Goal: Information Seeking & Learning: Learn about a topic

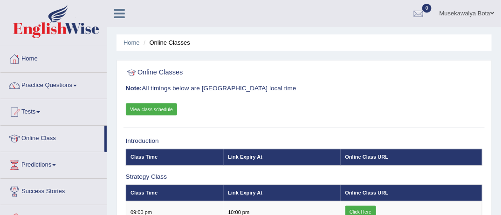
click at [80, 85] on link "Practice Questions" at bounding box center [53, 84] width 106 height 23
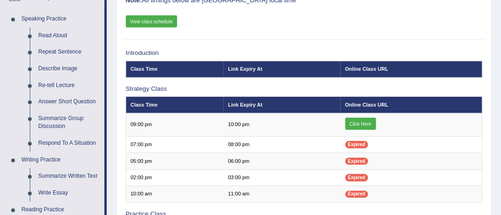
scroll to position [93, 0]
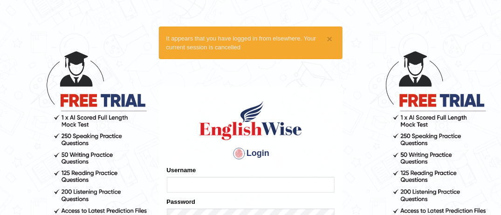
type input "MusekawalyaBota"
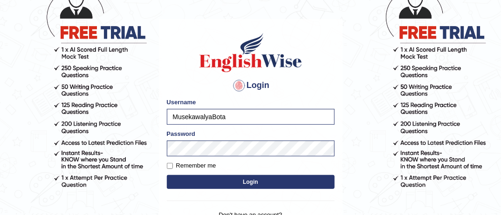
scroll to position [87, 0]
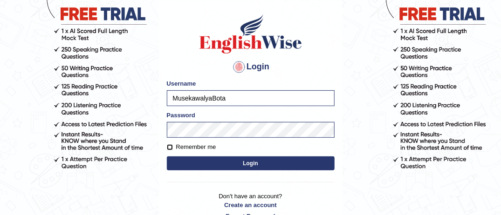
click at [167, 148] on input "Remember me" at bounding box center [170, 147] width 6 height 6
checkbox input "true"
click at [236, 159] on button "Login" at bounding box center [251, 163] width 168 height 14
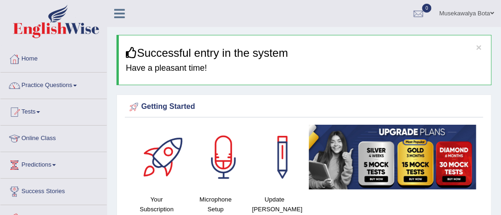
click at [74, 83] on link "Practice Questions" at bounding box center [53, 84] width 106 height 23
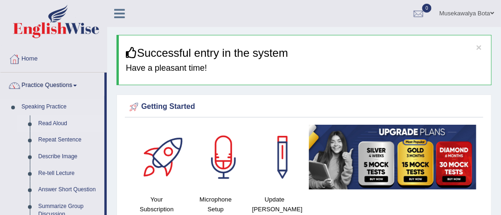
click at [54, 123] on link "Read Aloud" at bounding box center [69, 123] width 70 height 17
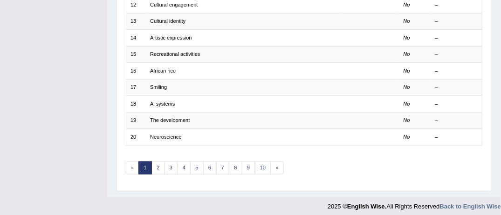
scroll to position [318, 0]
click at [274, 165] on link "»" at bounding box center [277, 167] width 14 height 13
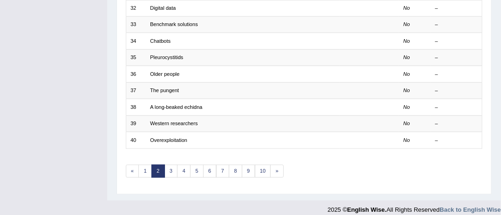
scroll to position [318, 0]
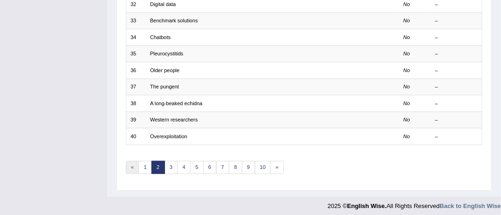
click at [130, 164] on link "«" at bounding box center [133, 167] width 14 height 13
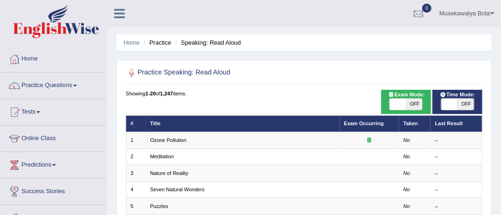
scroll to position [188, 0]
